Goal: Task Accomplishment & Management: Manage account settings

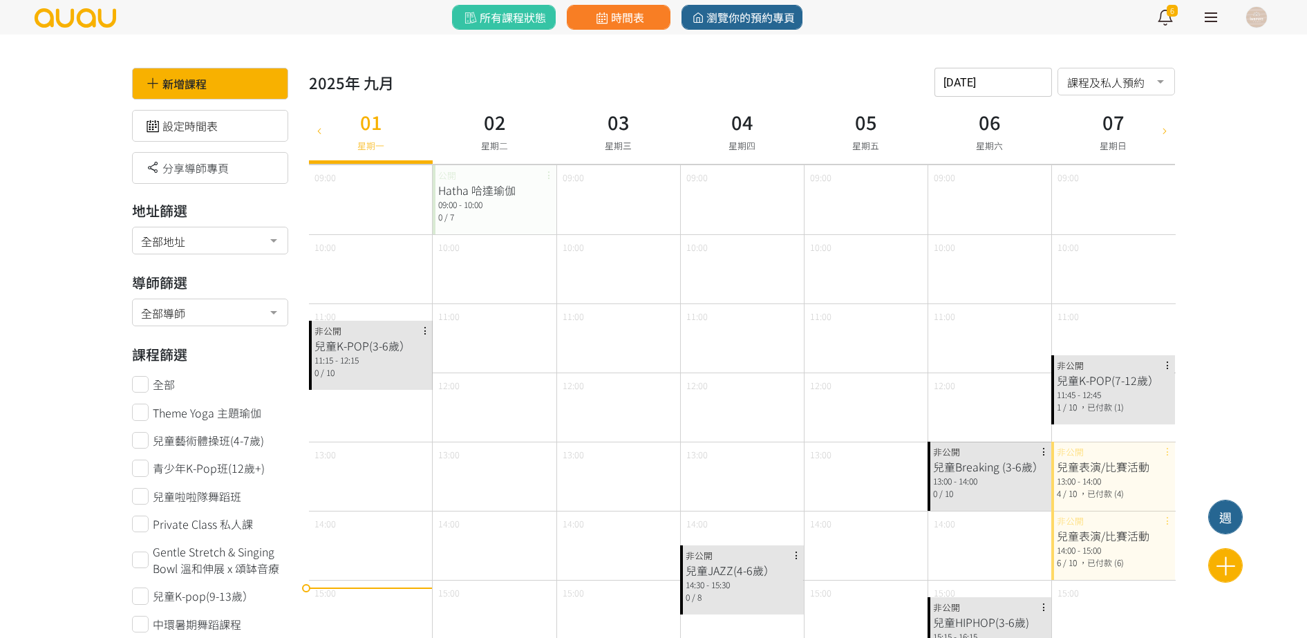
click at [1167, 136] on div at bounding box center [1164, 130] width 21 height 67
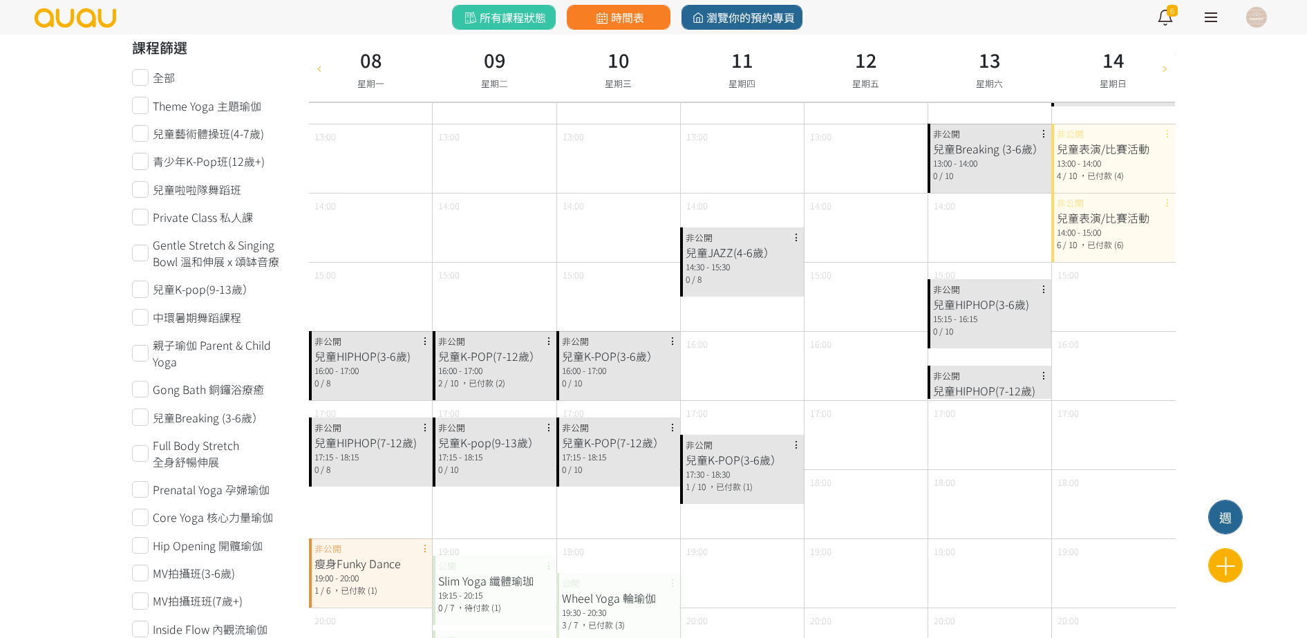
scroll to position [320, 0]
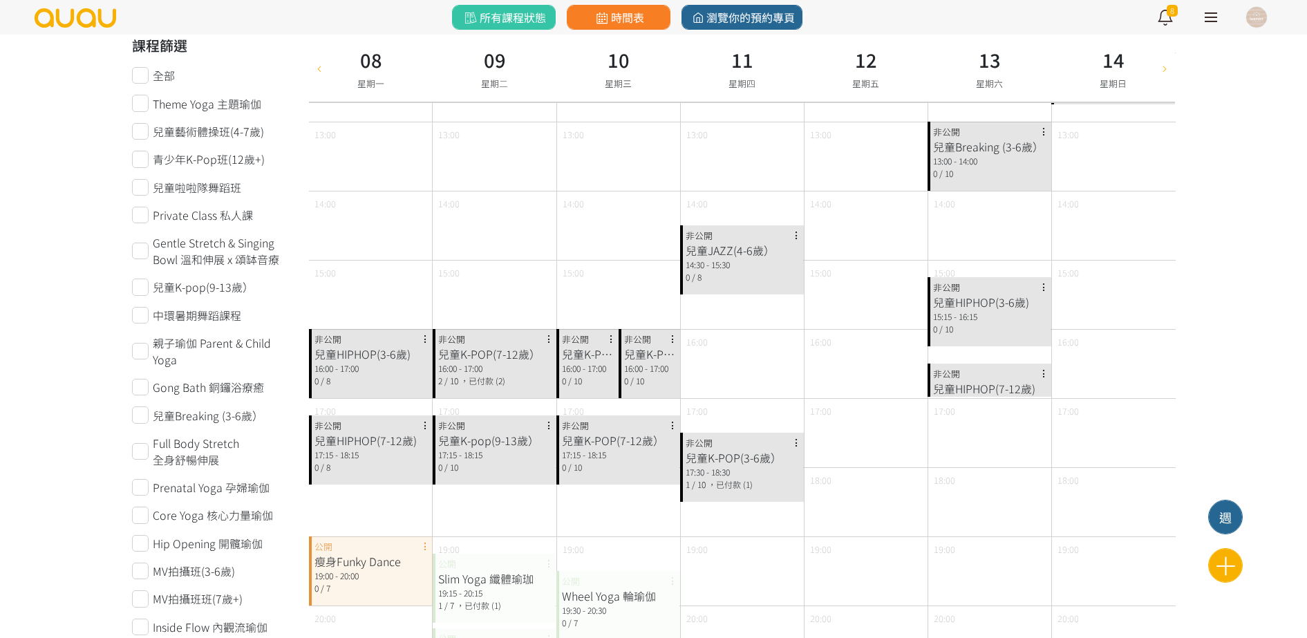
click at [321, 73] on icon at bounding box center [319, 67] width 15 height 11
type input "2025-08-25"
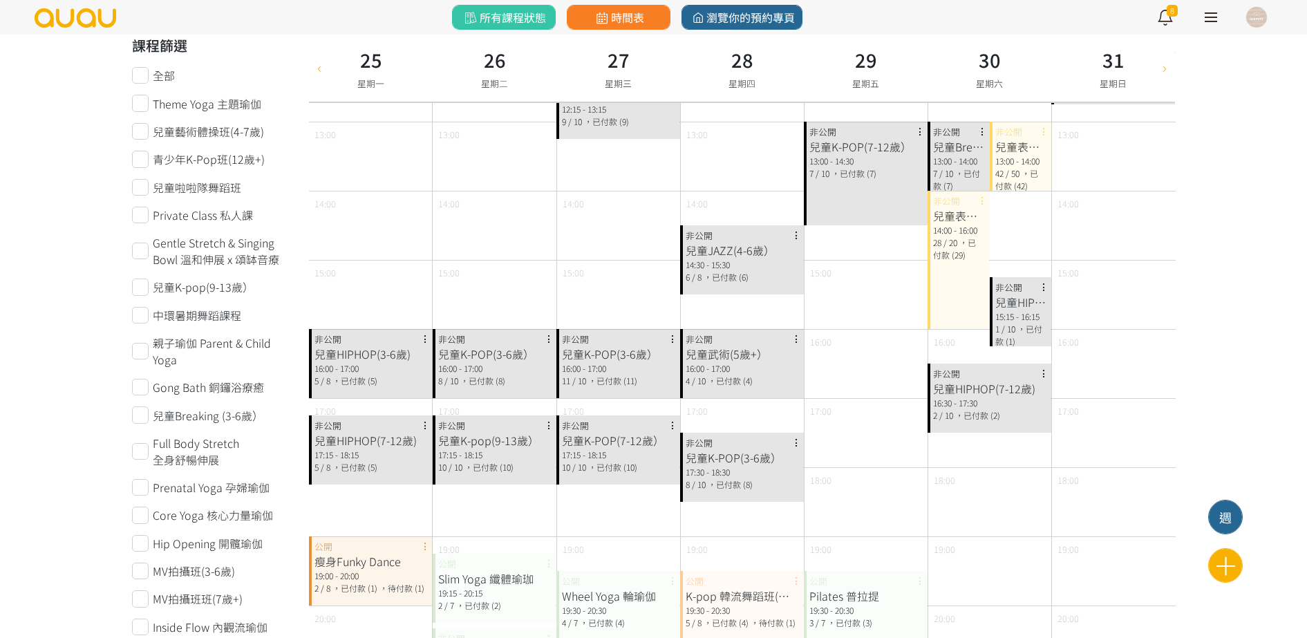
click at [354, 365] on div "16:00 - 17:00" at bounding box center [370, 368] width 113 height 12
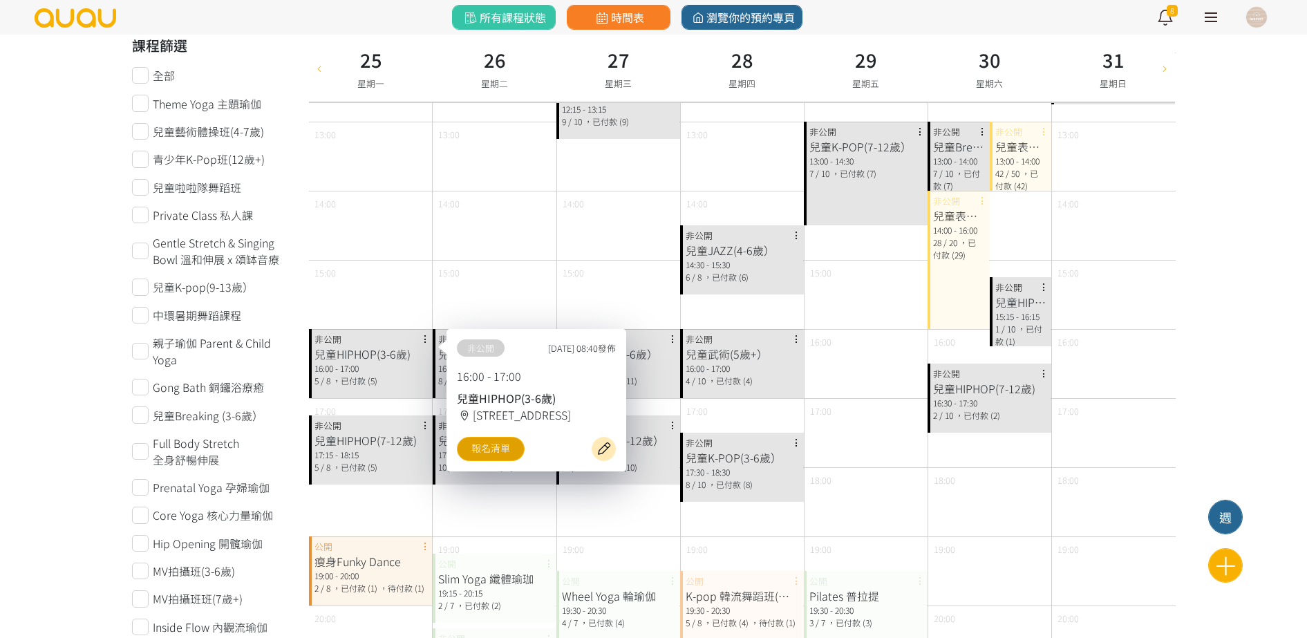
click at [479, 440] on link "報名清單" at bounding box center [491, 449] width 68 height 24
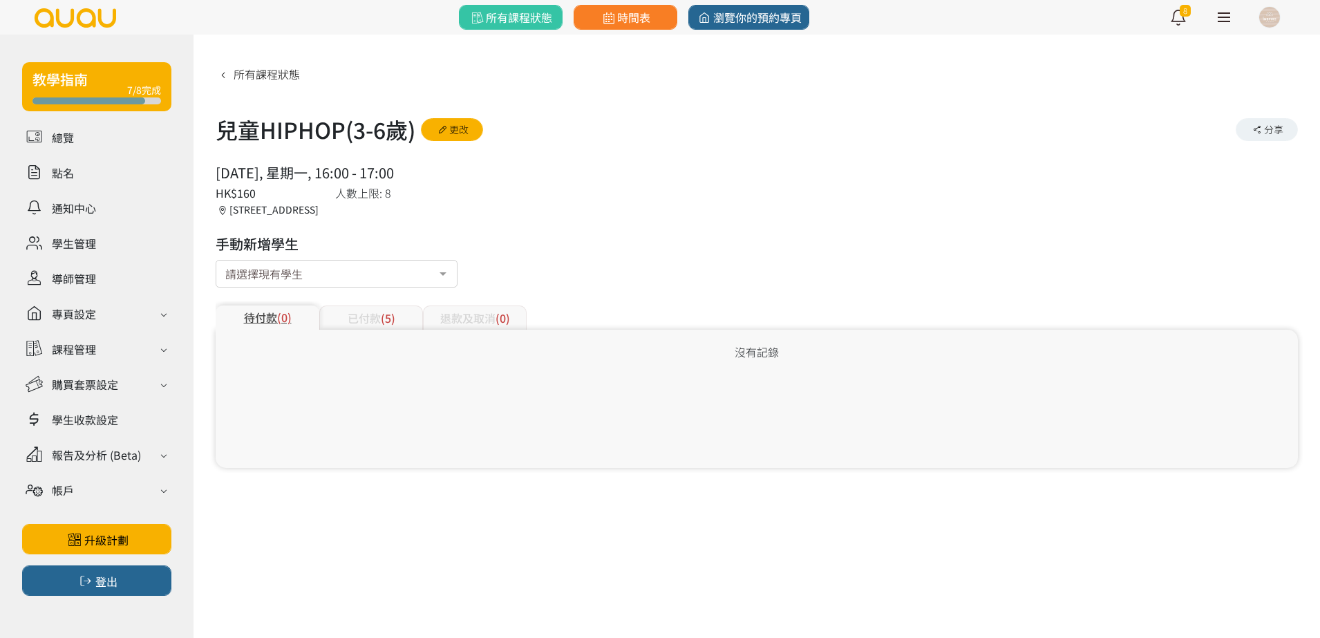
click at [403, 300] on div "待付款 (0) 已付款 (5) 退款及取消 (0)" at bounding box center [757, 309] width 1082 height 41
click at [404, 321] on div "已付款 (5)" at bounding box center [371, 317] width 104 height 24
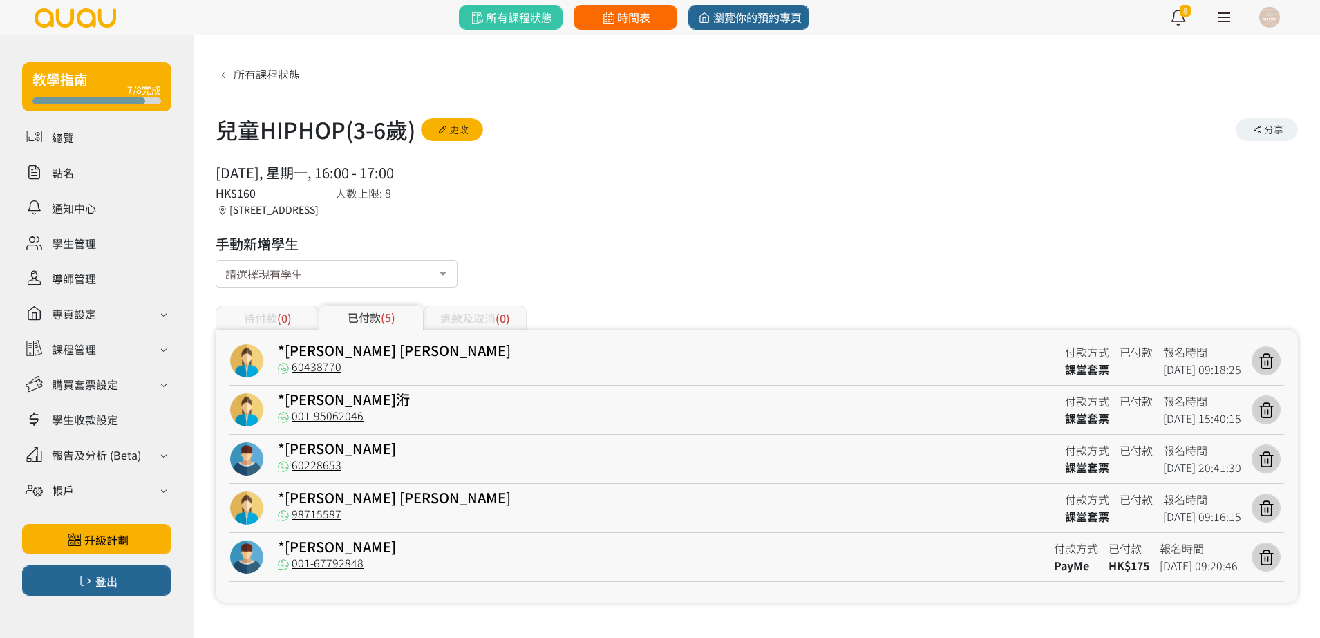
click at [610, 26] on link "時間表" at bounding box center [626, 17] width 104 height 25
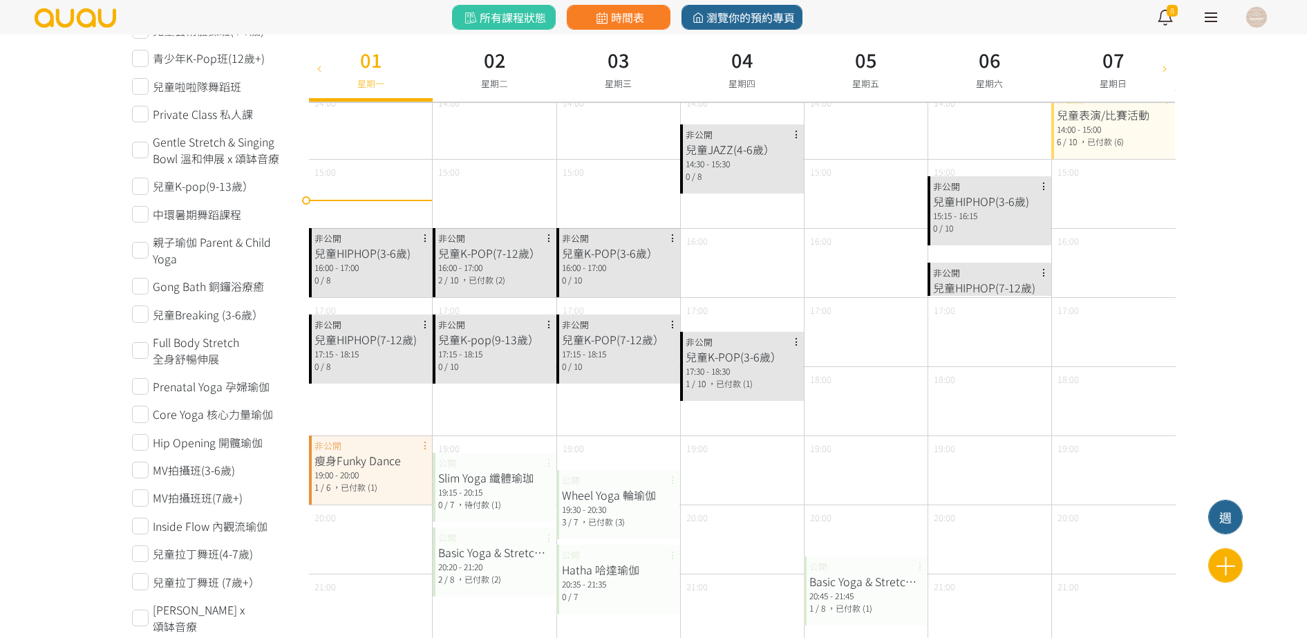
scroll to position [422, 0]
click at [475, 467] on div "Slim Yoga 纖體瑜珈 19:15 - 20:15 0 / 7 ，待付款 (1) 公開" at bounding box center [495, 485] width 124 height 69
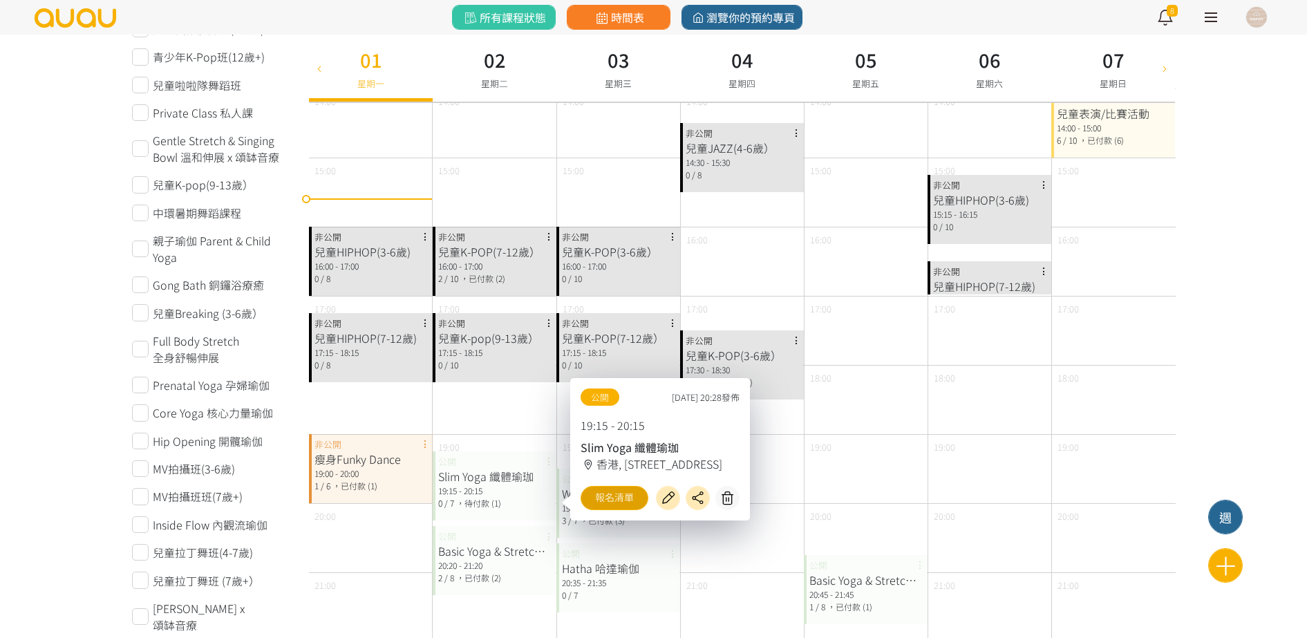
click at [610, 504] on link "報名清單" at bounding box center [615, 498] width 68 height 24
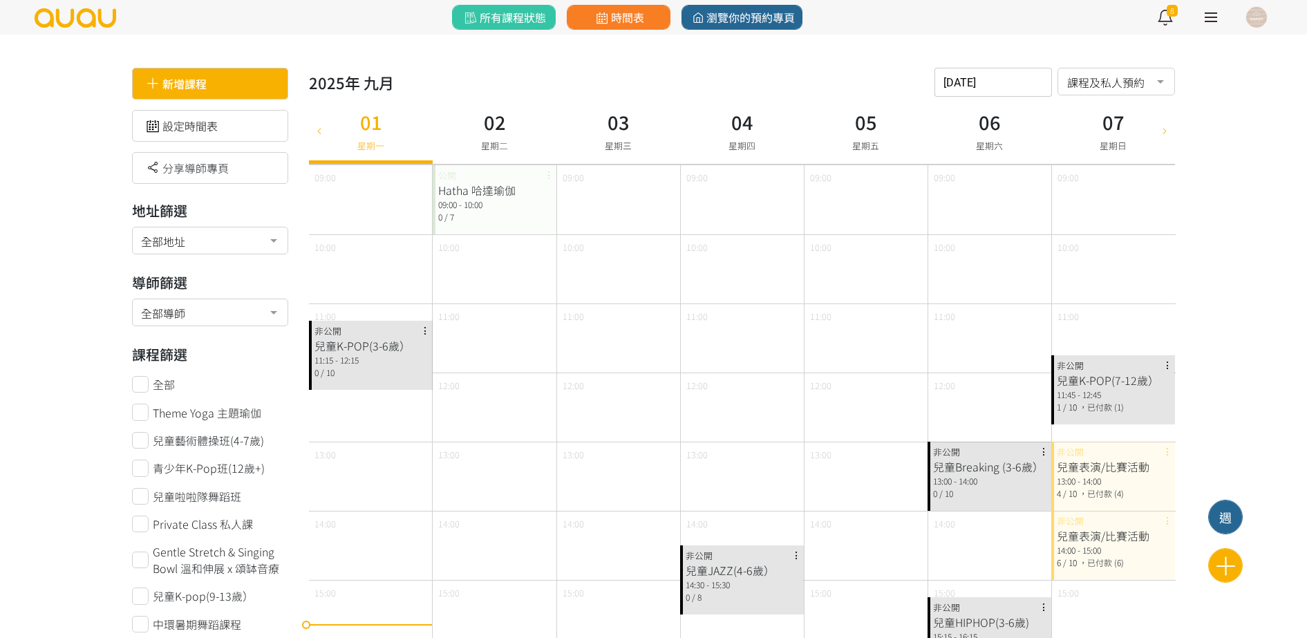
click at [251, 84] on div "新增課程" at bounding box center [210, 84] width 157 height 32
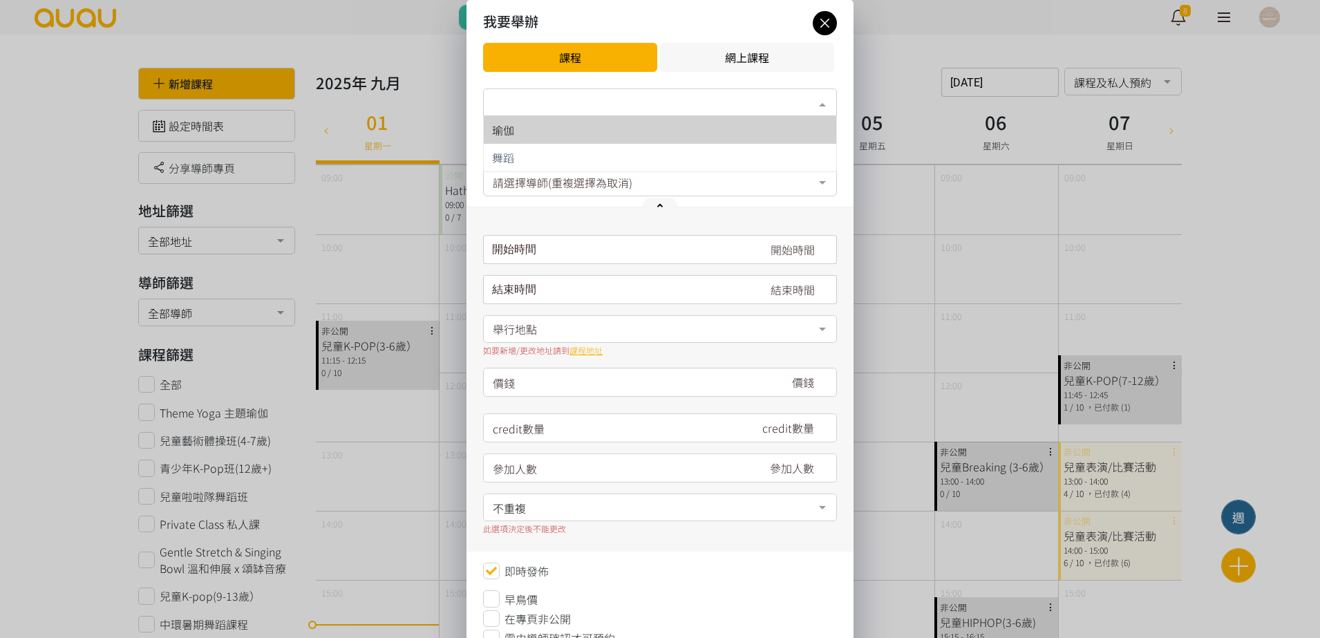
click at [505, 92] on div "類別*" at bounding box center [660, 102] width 354 height 28
click at [511, 142] on span "瑜伽" at bounding box center [660, 130] width 352 height 28
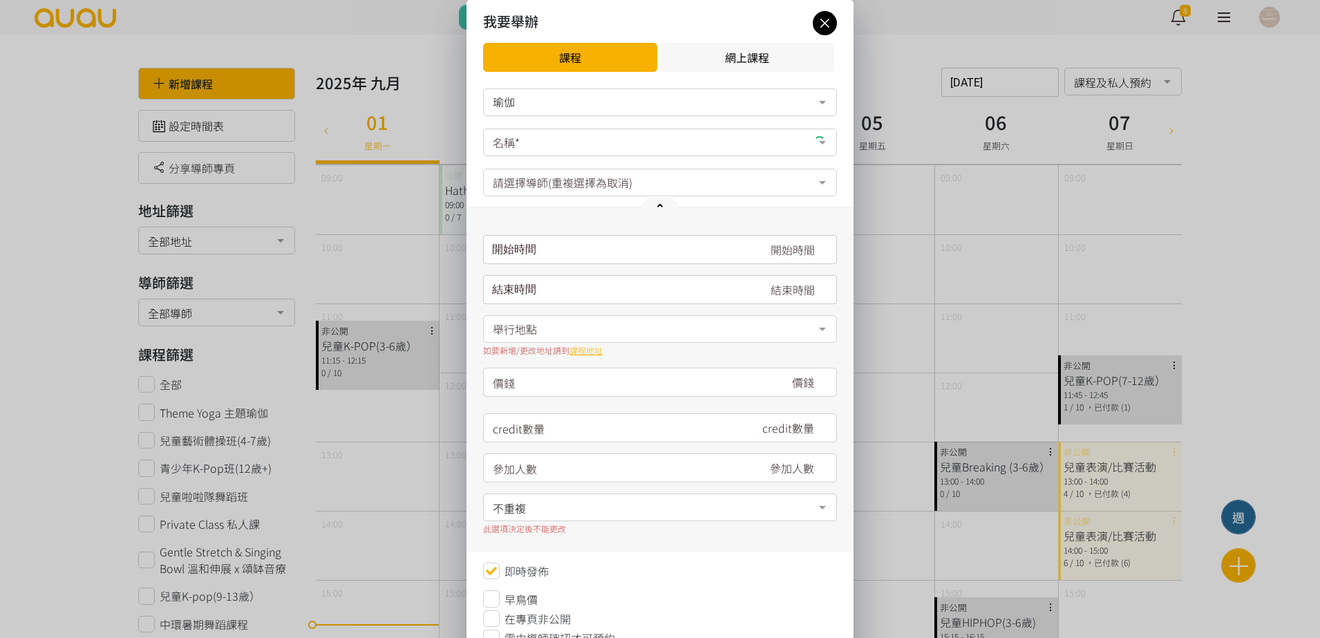
click at [511, 142] on form "瑜伽 瑜伽 舞蹈 No elements found. Consider changing the search query. List is empty. …" at bounding box center [660, 377] width 354 height 578
click at [828, 28] on icon at bounding box center [825, 23] width 24 height 17
